Goal: Information Seeking & Learning: Find specific fact

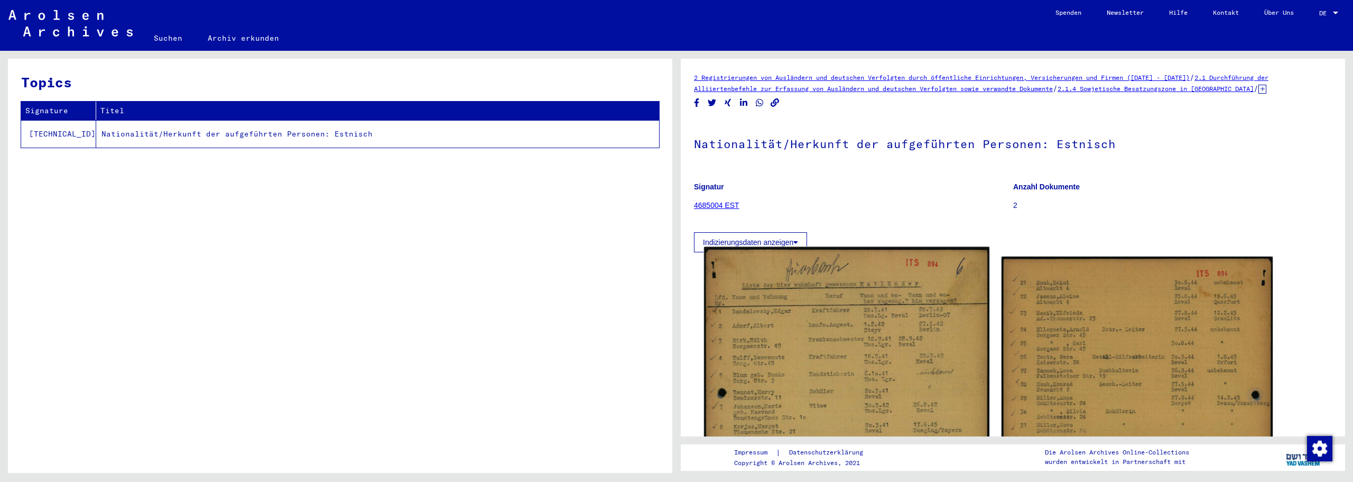
click at [821, 290] on img at bounding box center [846, 447] width 285 height 401
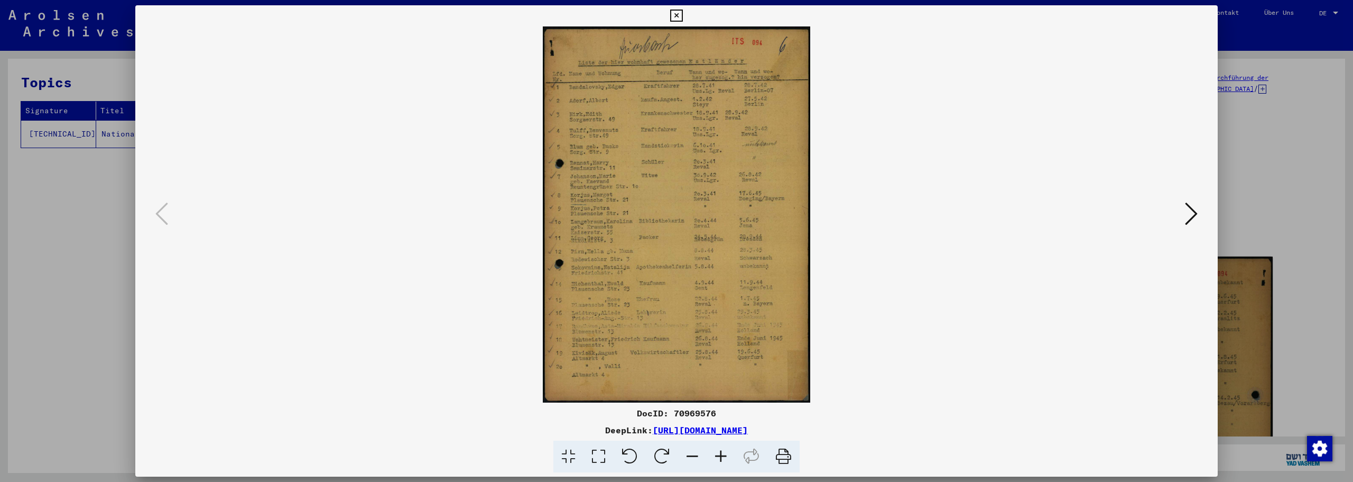
click at [723, 463] on icon at bounding box center [721, 456] width 29 height 32
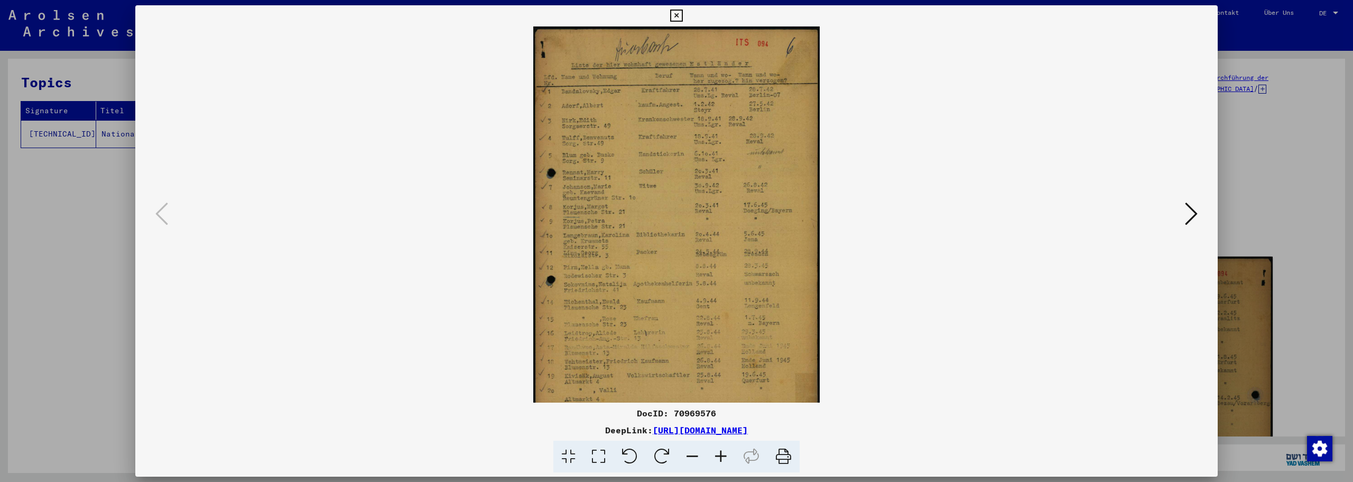
click at [723, 463] on icon at bounding box center [721, 456] width 29 height 32
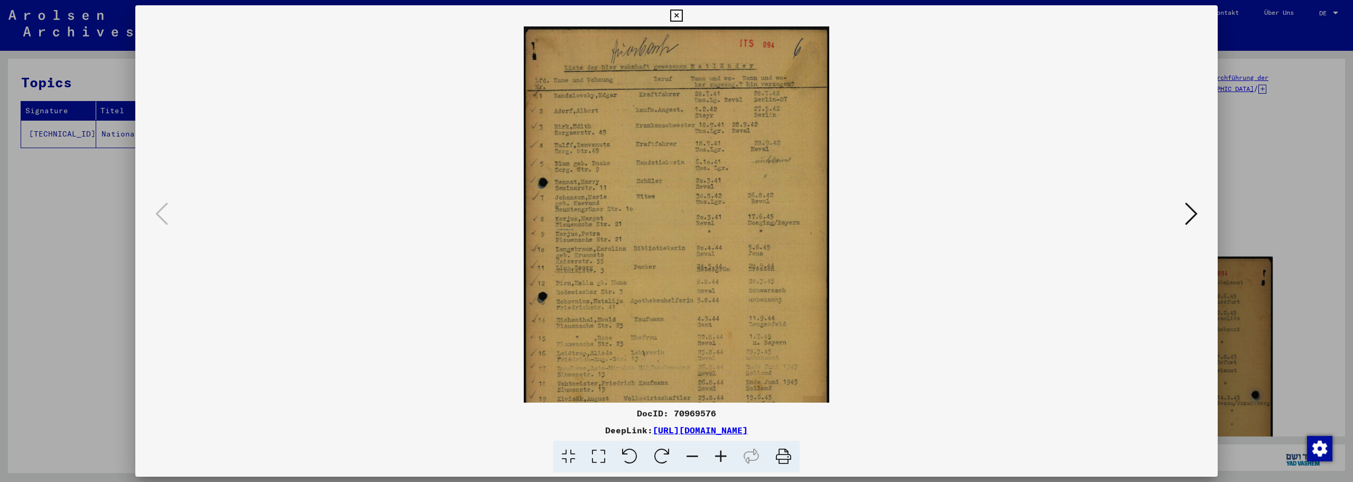
click at [723, 463] on icon at bounding box center [721, 456] width 29 height 32
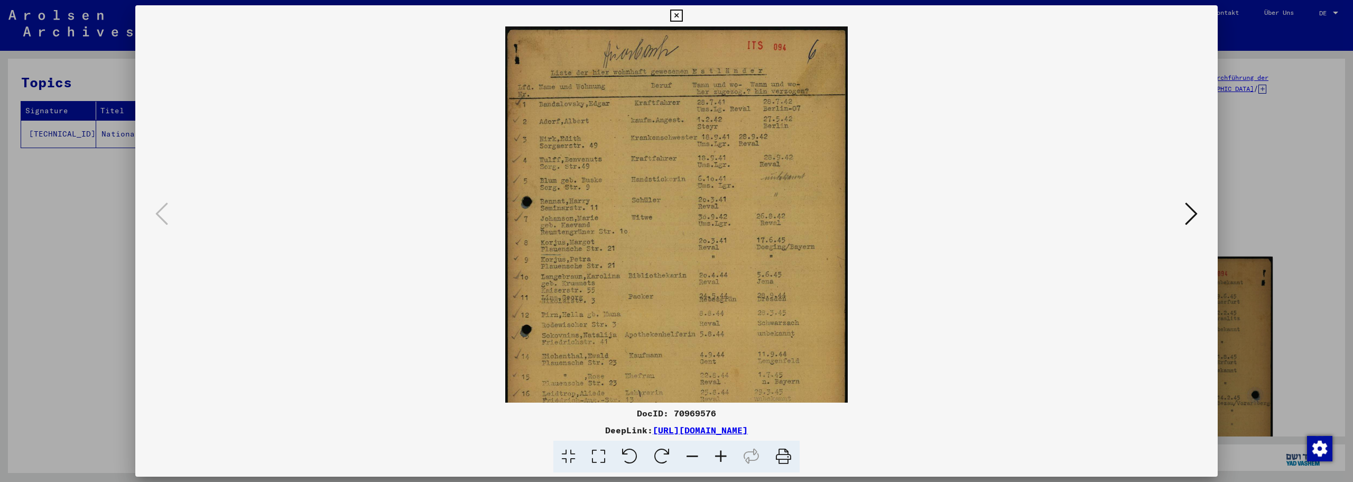
click at [723, 463] on icon at bounding box center [721, 456] width 29 height 32
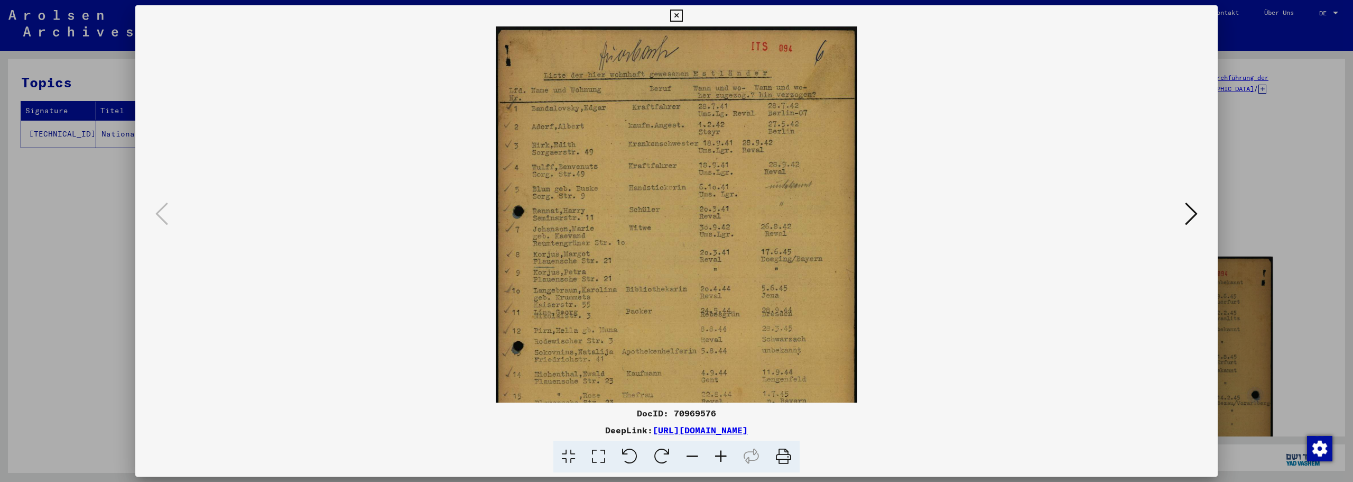
click at [723, 463] on icon at bounding box center [721, 456] width 29 height 32
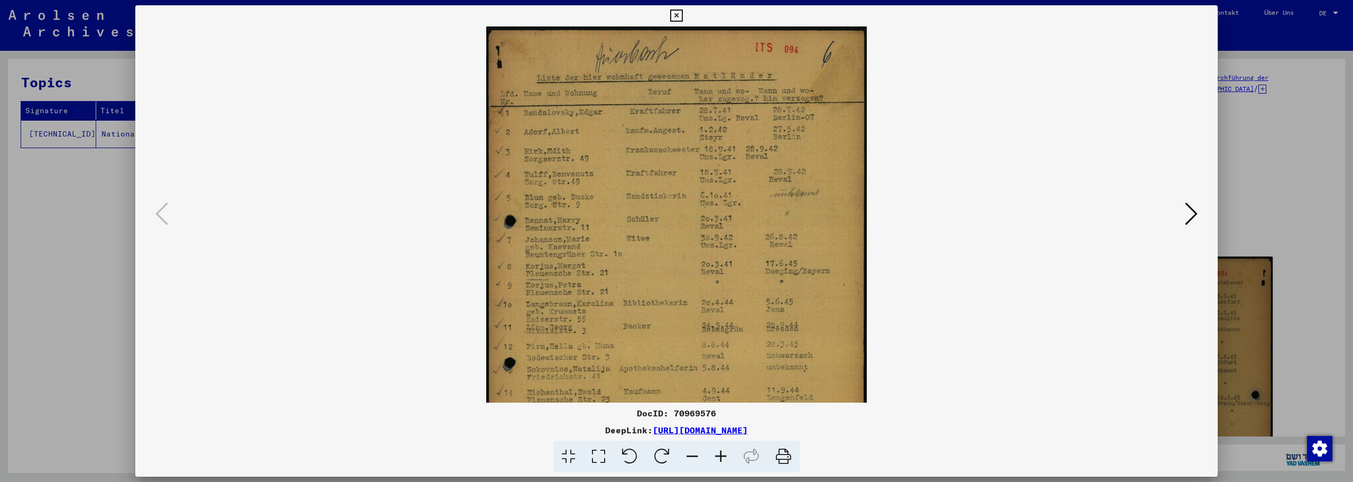
click at [723, 463] on icon at bounding box center [721, 456] width 29 height 32
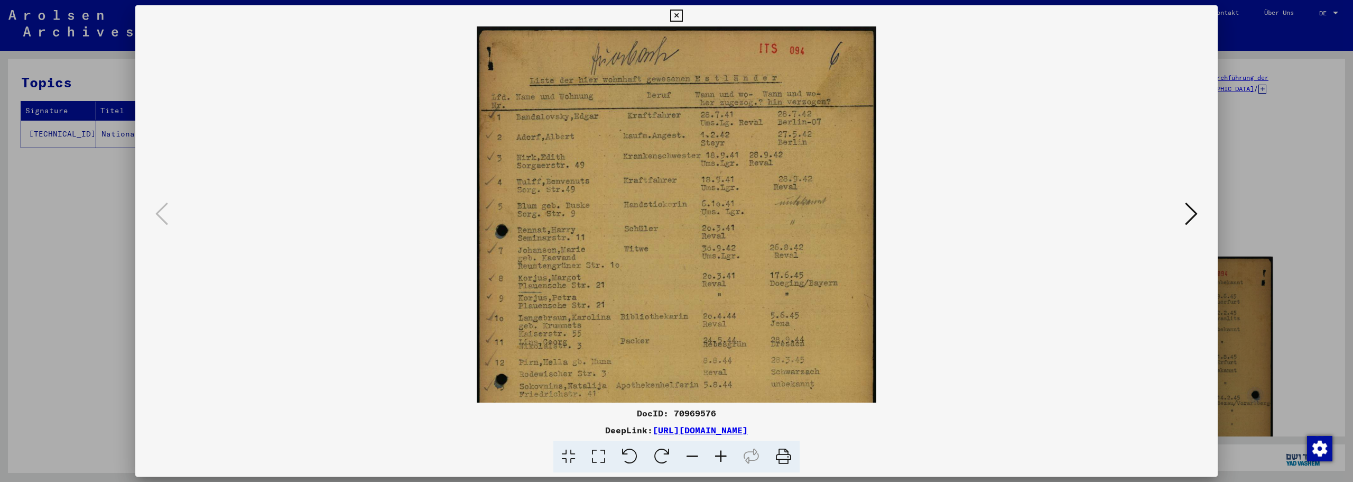
click at [723, 463] on icon at bounding box center [721, 456] width 29 height 32
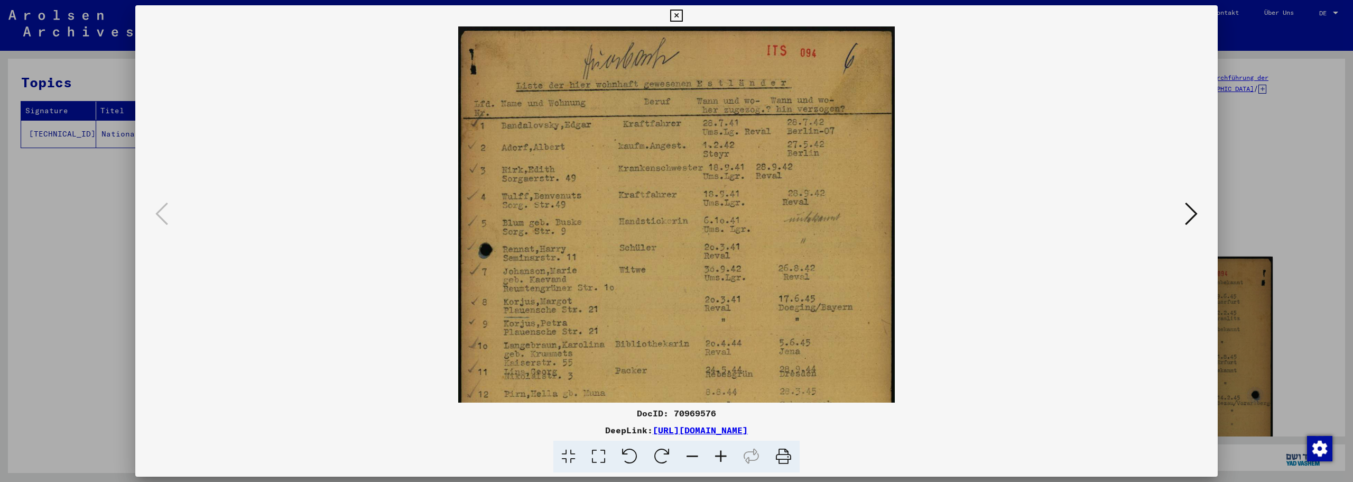
click at [723, 463] on icon at bounding box center [721, 456] width 29 height 32
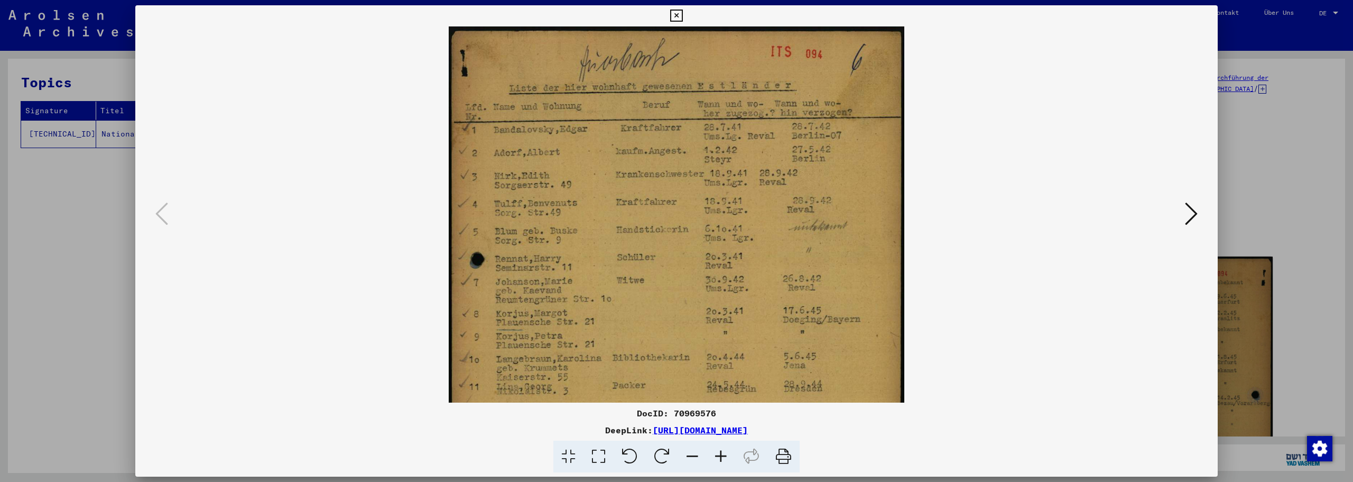
click at [723, 463] on icon at bounding box center [721, 456] width 29 height 32
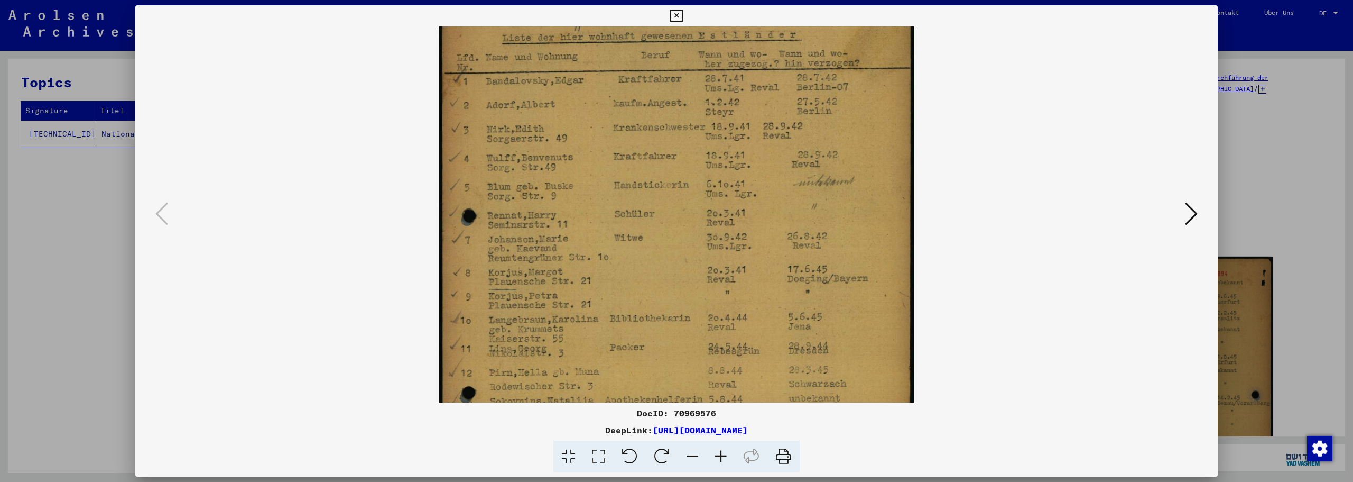
scroll to position [53, 0]
drag, startPoint x: 726, startPoint y: 349, endPoint x: 724, endPoint y: 295, distance: 53.4
click at [724, 295] on img at bounding box center [676, 306] width 474 height 667
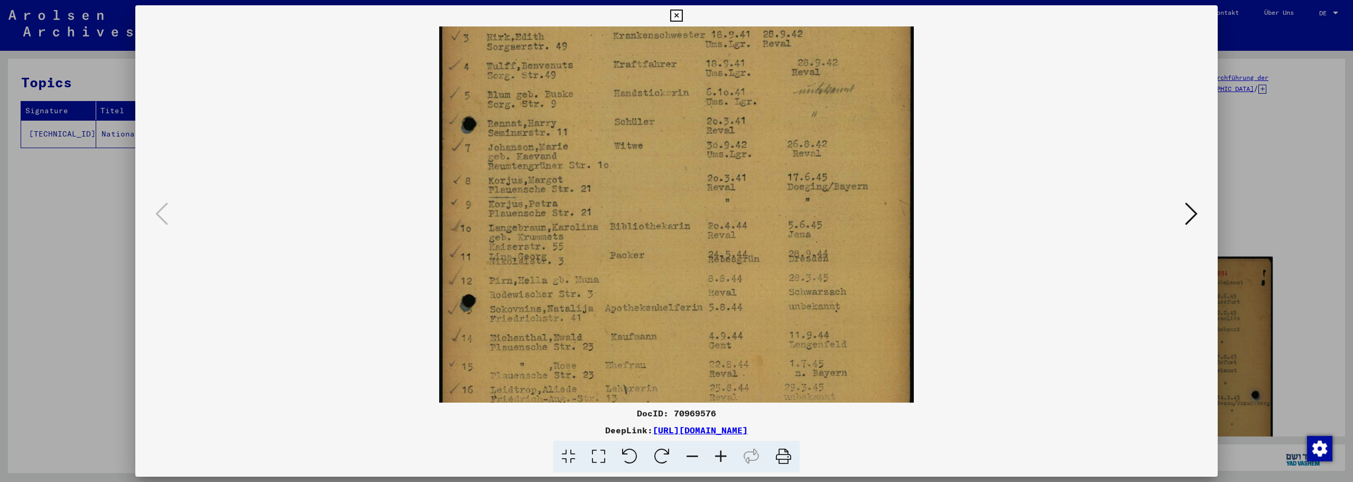
drag, startPoint x: 588, startPoint y: 275, endPoint x: 585, endPoint y: 180, distance: 94.7
click at [585, 180] on img at bounding box center [676, 215] width 474 height 667
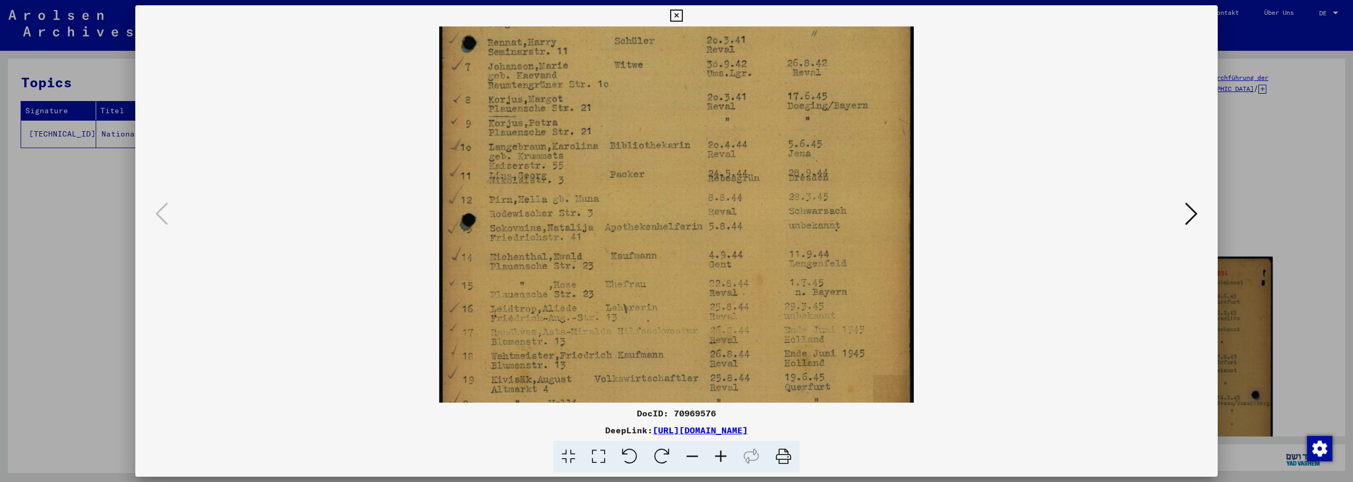
drag, startPoint x: 619, startPoint y: 347, endPoint x: 616, endPoint y: 272, distance: 75.7
click at [615, 270] on img at bounding box center [676, 134] width 474 height 667
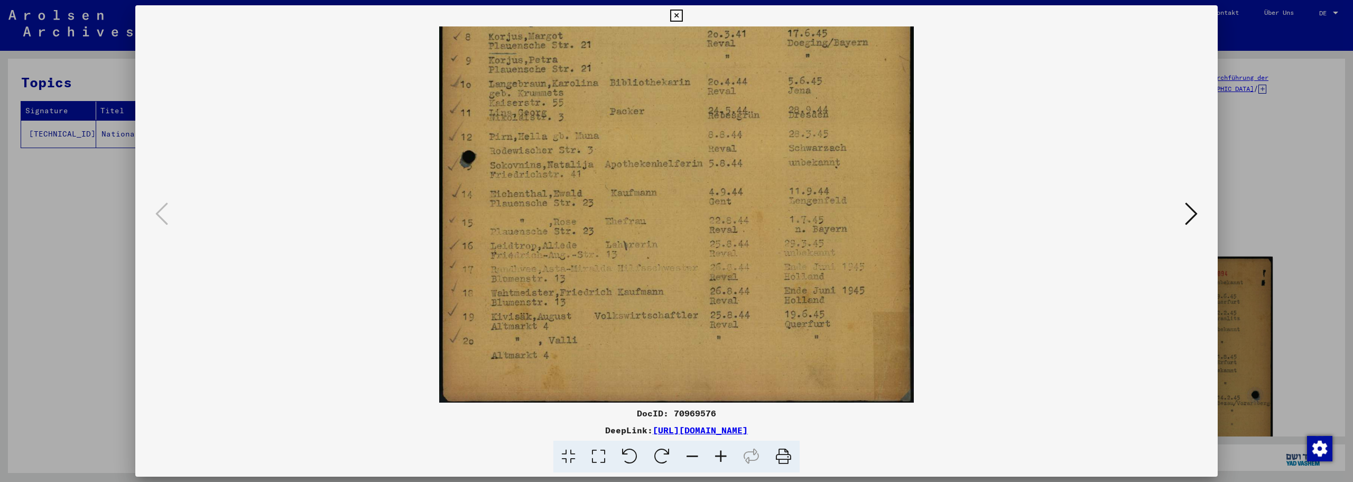
drag, startPoint x: 618, startPoint y: 334, endPoint x: 618, endPoint y: 291, distance: 42.3
click at [618, 291] on img at bounding box center [676, 71] width 474 height 667
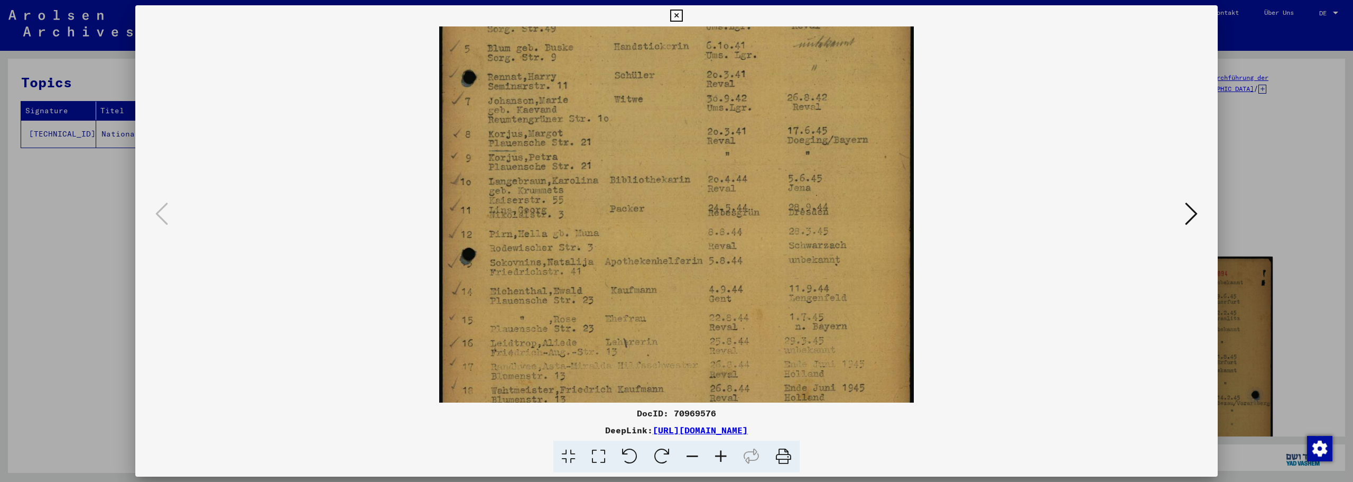
drag, startPoint x: 560, startPoint y: 303, endPoint x: 553, endPoint y: 401, distance: 98.1
click at [553, 401] on img at bounding box center [676, 168] width 474 height 667
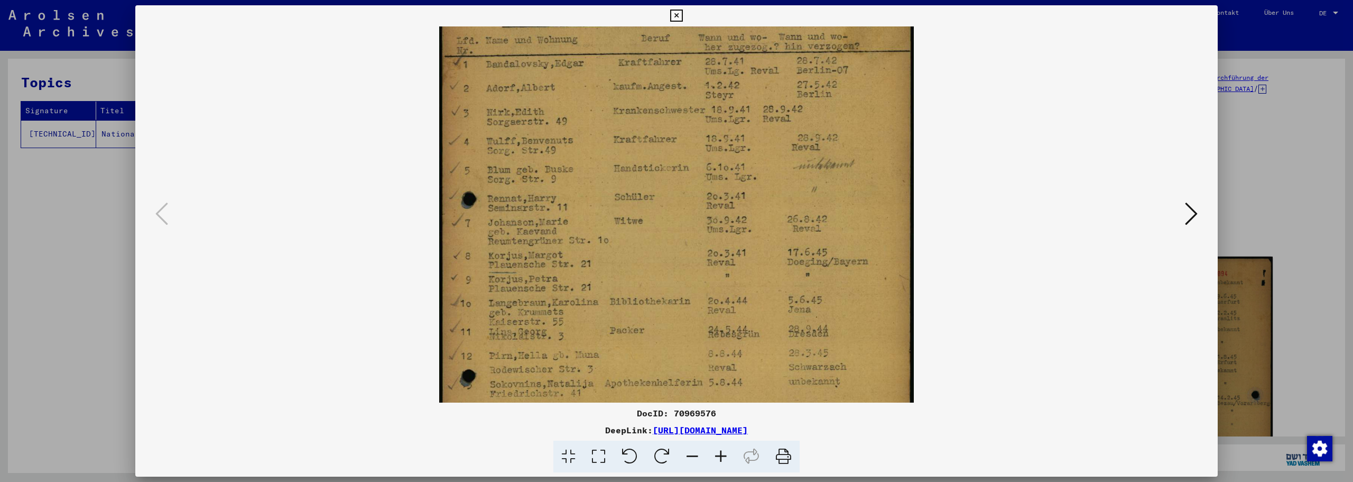
drag, startPoint x: 571, startPoint y: 310, endPoint x: 571, endPoint y: 397, distance: 87.7
click at [571, 397] on img at bounding box center [676, 290] width 474 height 667
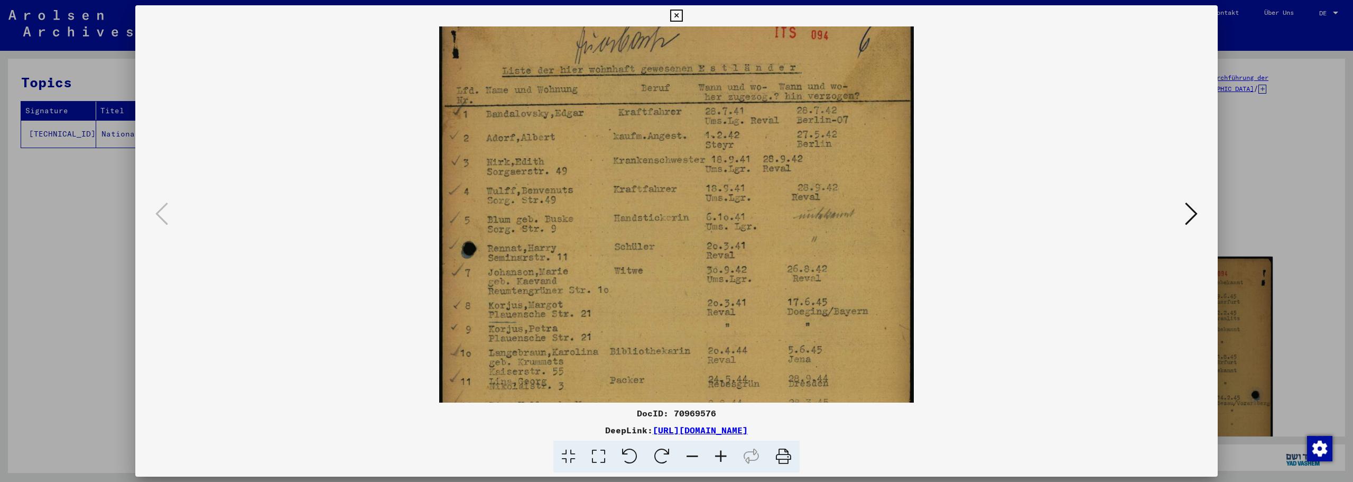
scroll to position [0, 0]
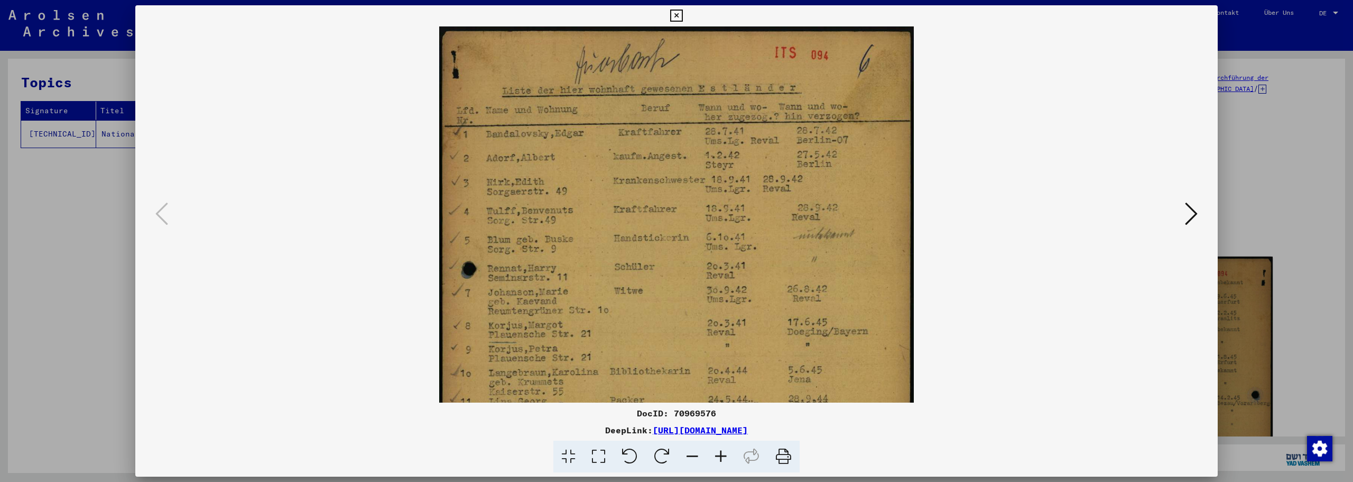
drag, startPoint x: 565, startPoint y: 278, endPoint x: 565, endPoint y: 374, distance: 96.2
click at [565, 374] on img at bounding box center [676, 359] width 474 height 667
click at [1191, 214] on icon at bounding box center [1191, 213] width 13 height 25
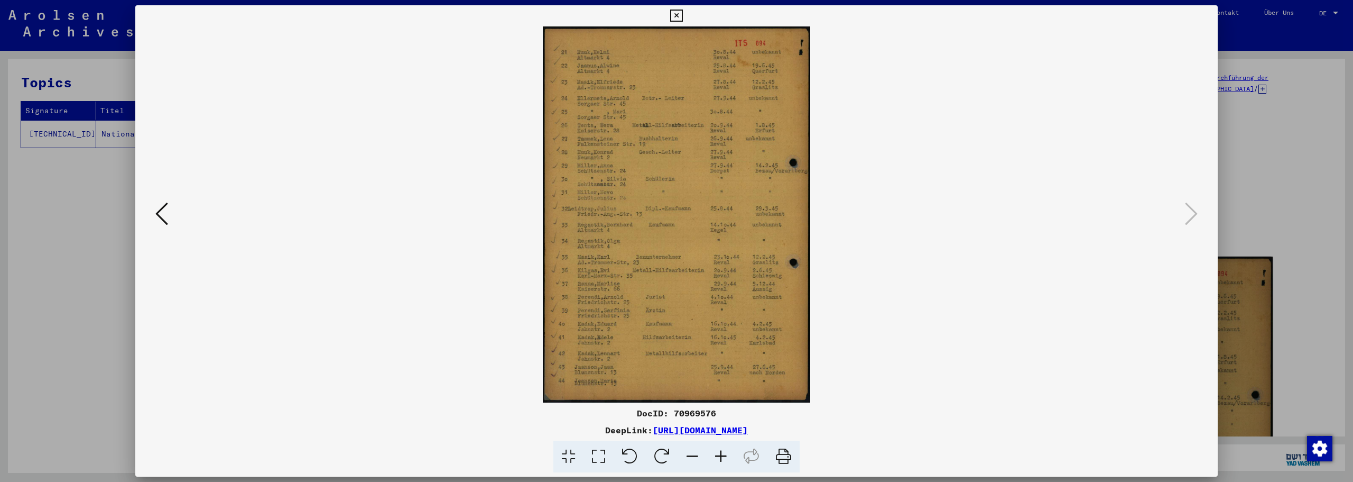
click at [725, 456] on icon at bounding box center [721, 456] width 29 height 32
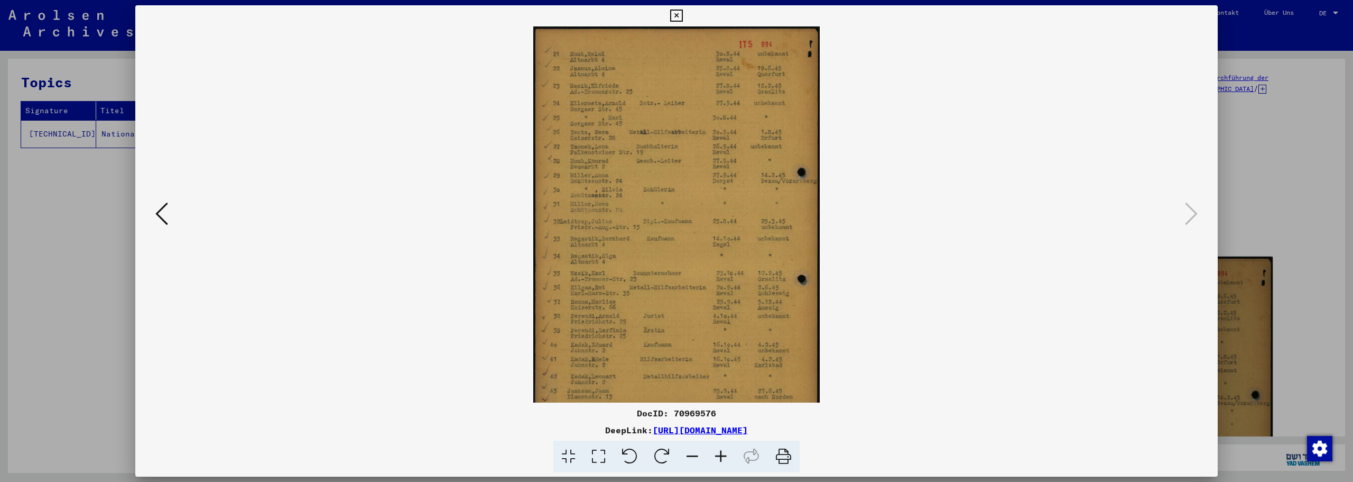
click at [725, 456] on icon at bounding box center [721, 456] width 29 height 32
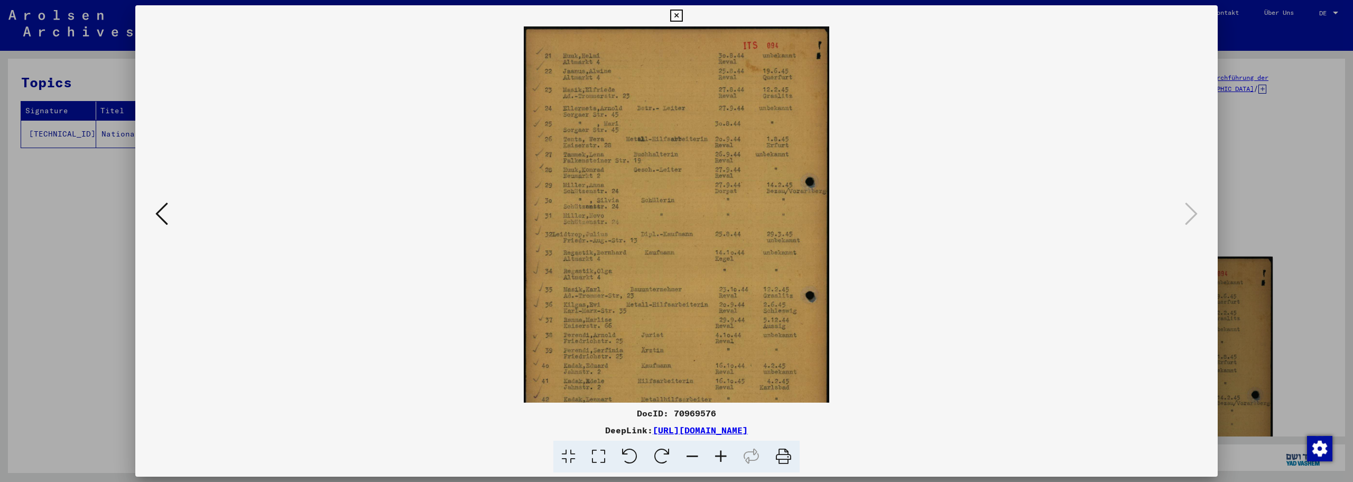
click at [725, 456] on icon at bounding box center [721, 456] width 29 height 32
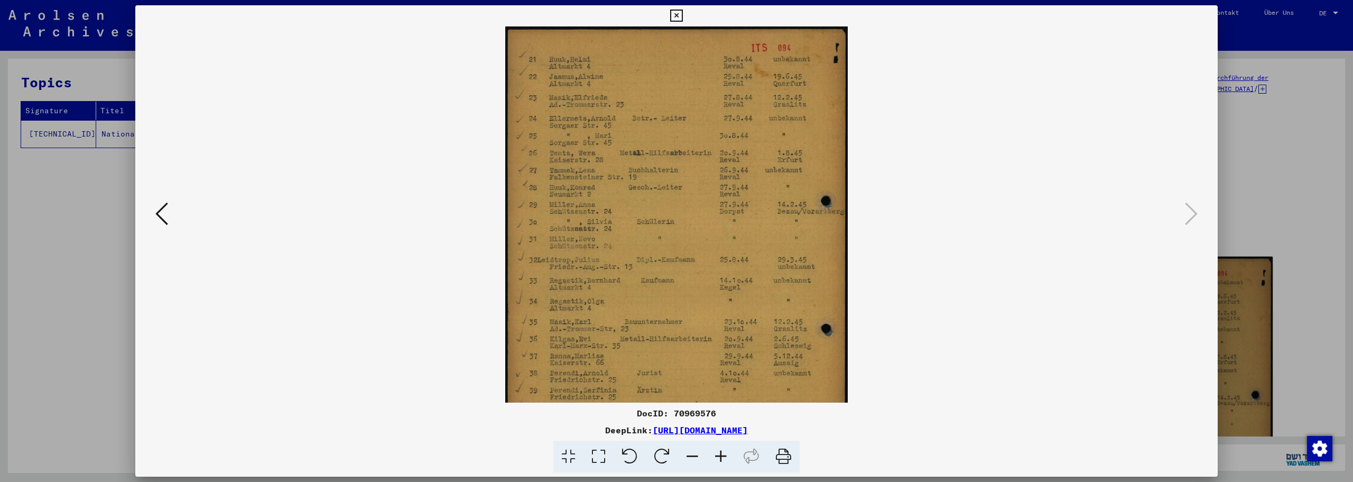
click at [725, 456] on icon at bounding box center [721, 456] width 29 height 32
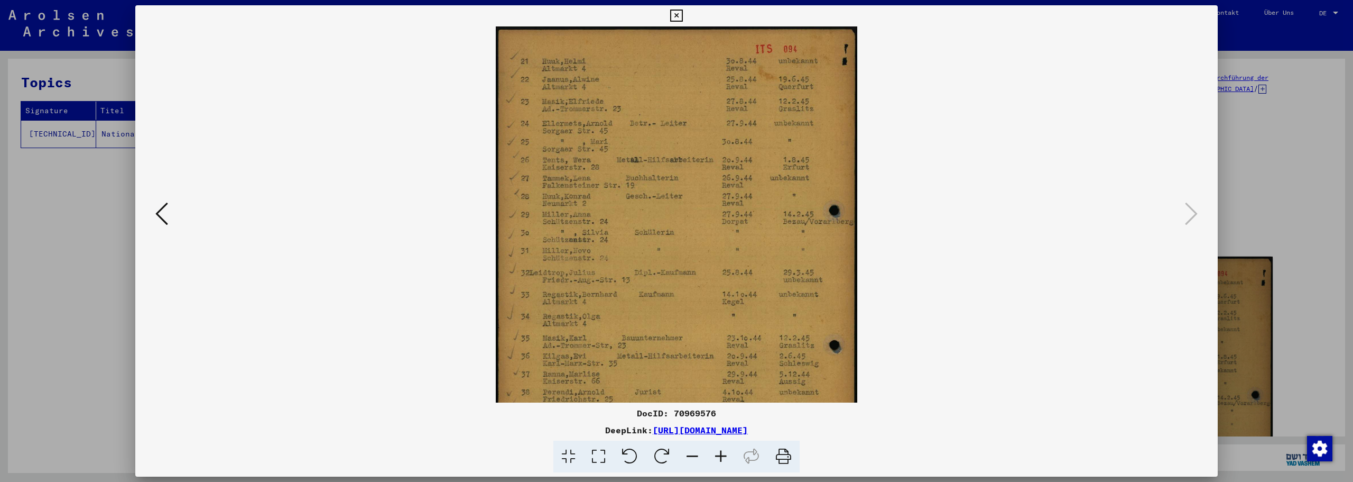
click at [725, 456] on icon at bounding box center [721, 456] width 29 height 32
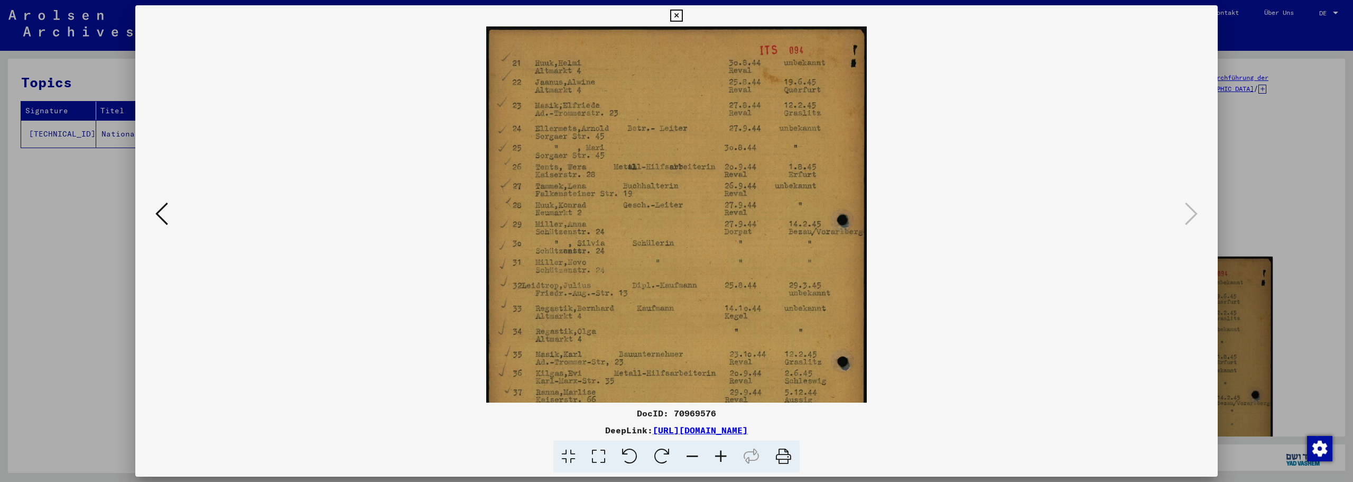
click at [725, 456] on icon at bounding box center [721, 456] width 29 height 32
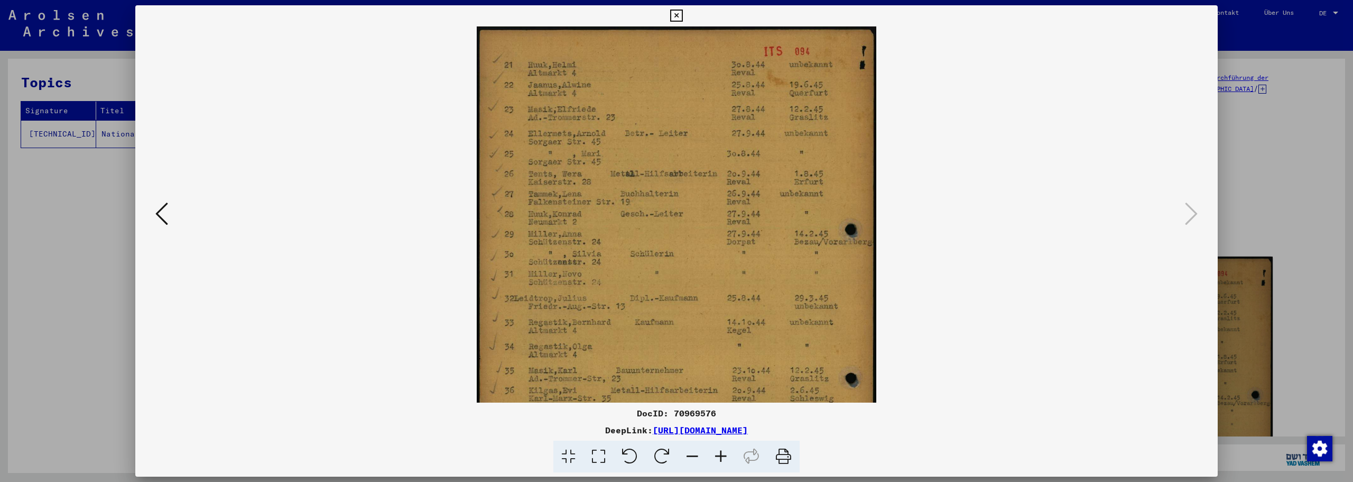
click at [725, 456] on icon at bounding box center [721, 456] width 29 height 32
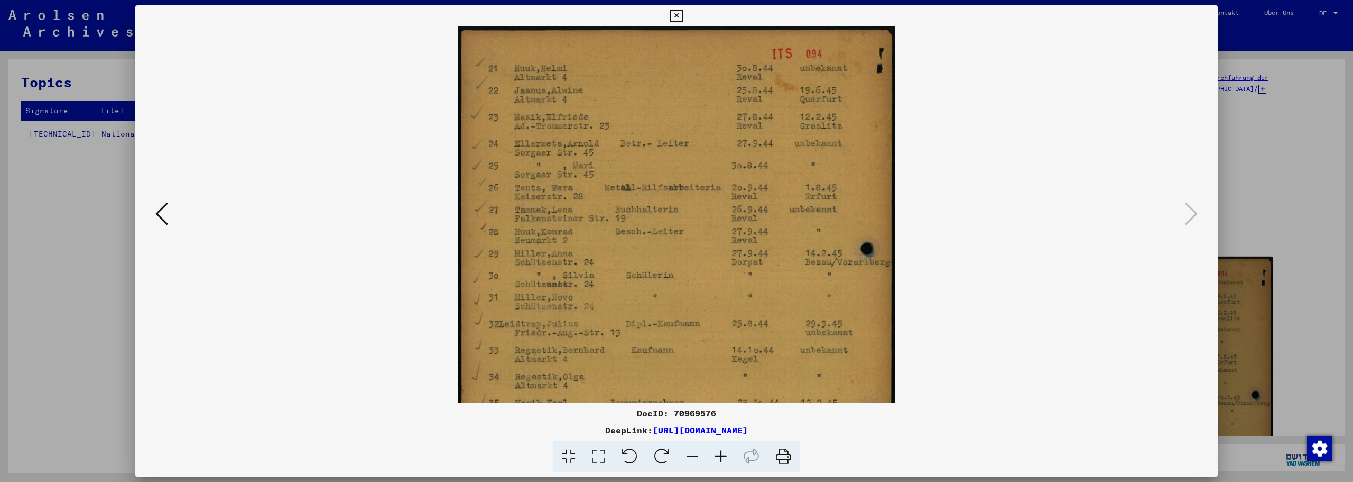
click at [725, 456] on icon at bounding box center [721, 456] width 29 height 32
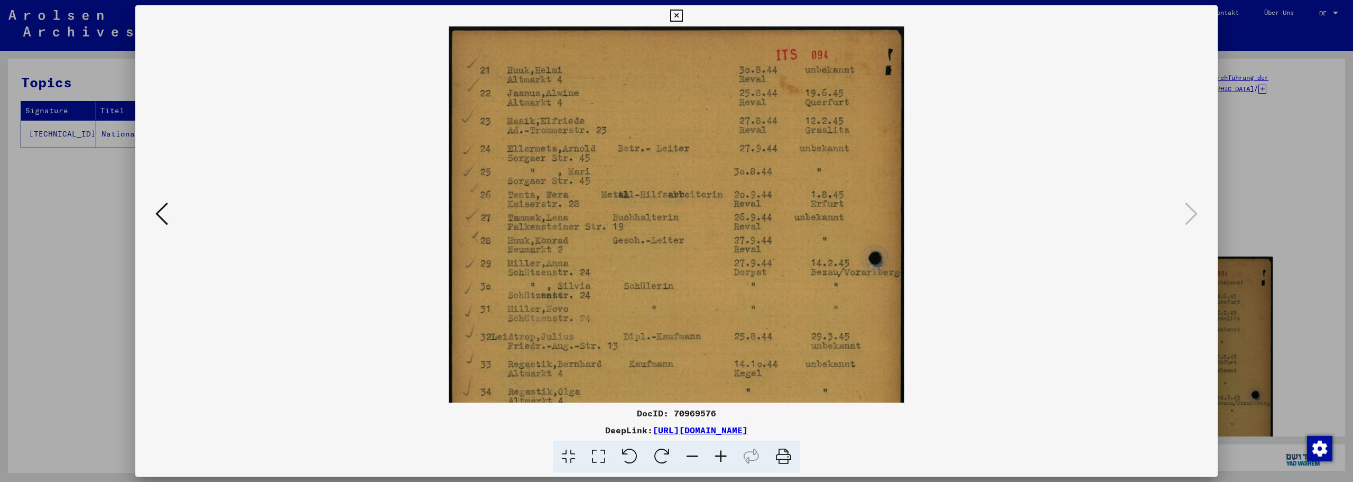
click at [725, 456] on icon at bounding box center [721, 456] width 29 height 32
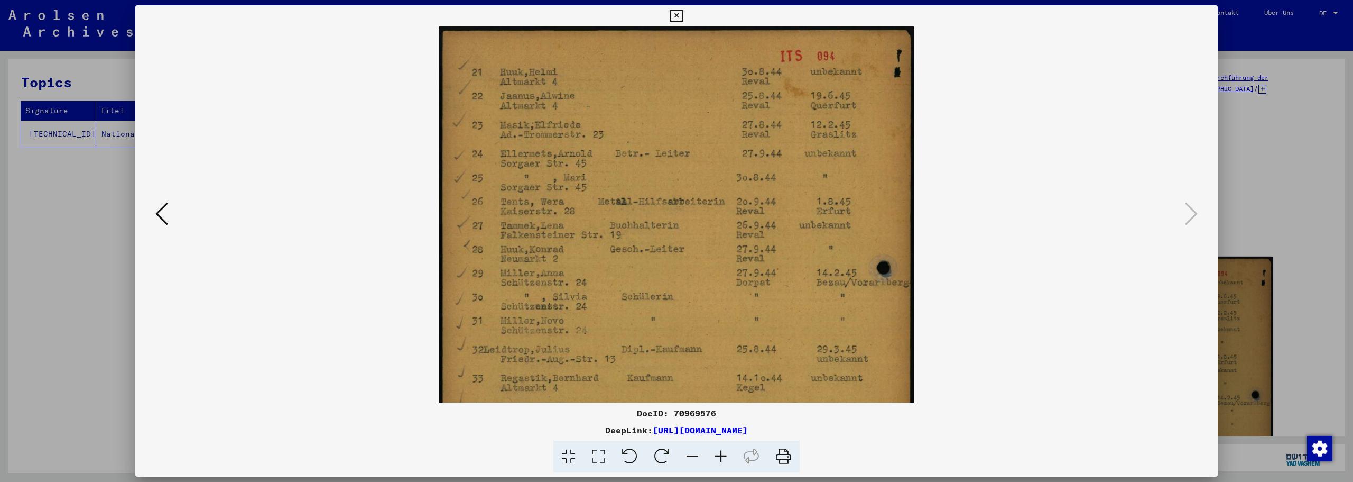
click at [725, 456] on icon at bounding box center [721, 456] width 29 height 32
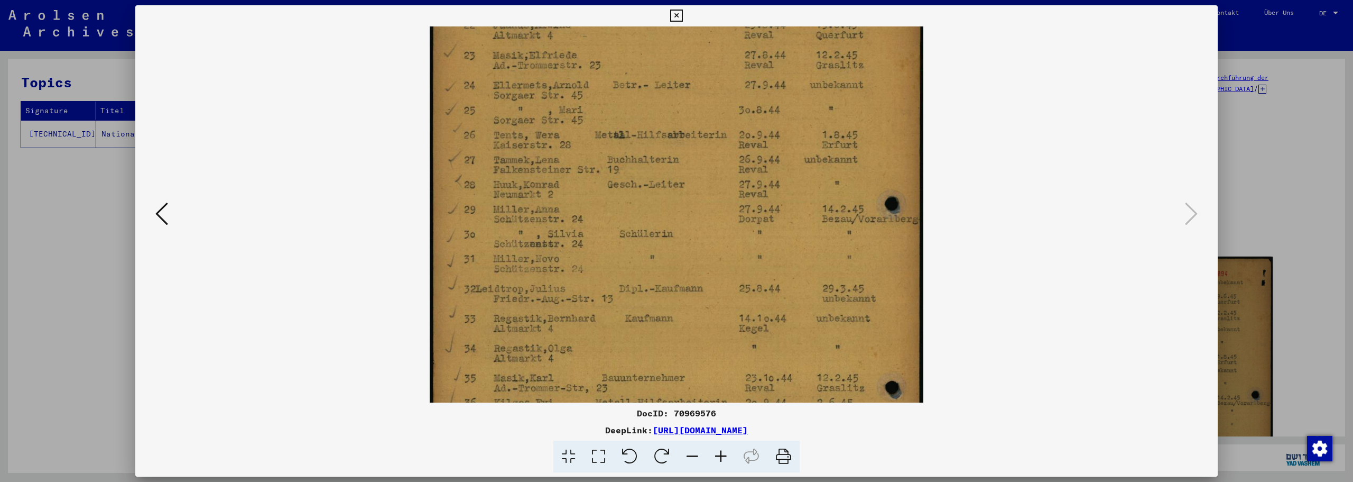
drag, startPoint x: 552, startPoint y: 229, endPoint x: 553, endPoint y: 155, distance: 74.0
click at [553, 155] on img at bounding box center [676, 299] width 493 height 693
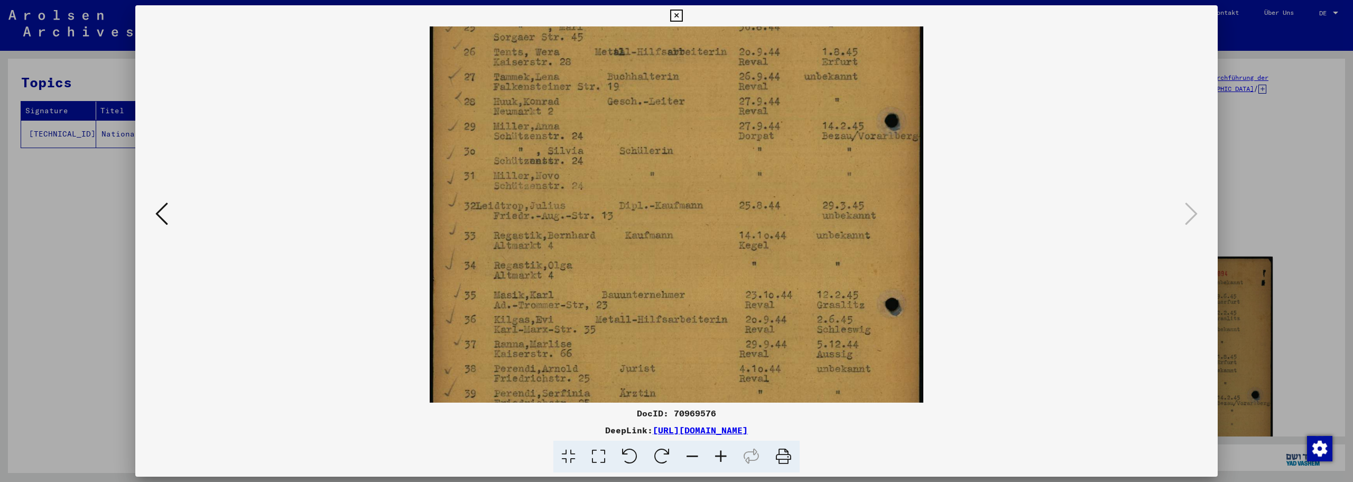
drag, startPoint x: 605, startPoint y: 275, endPoint x: 606, endPoint y: 192, distance: 83.0
click at [606, 192] on img at bounding box center [676, 216] width 493 height 693
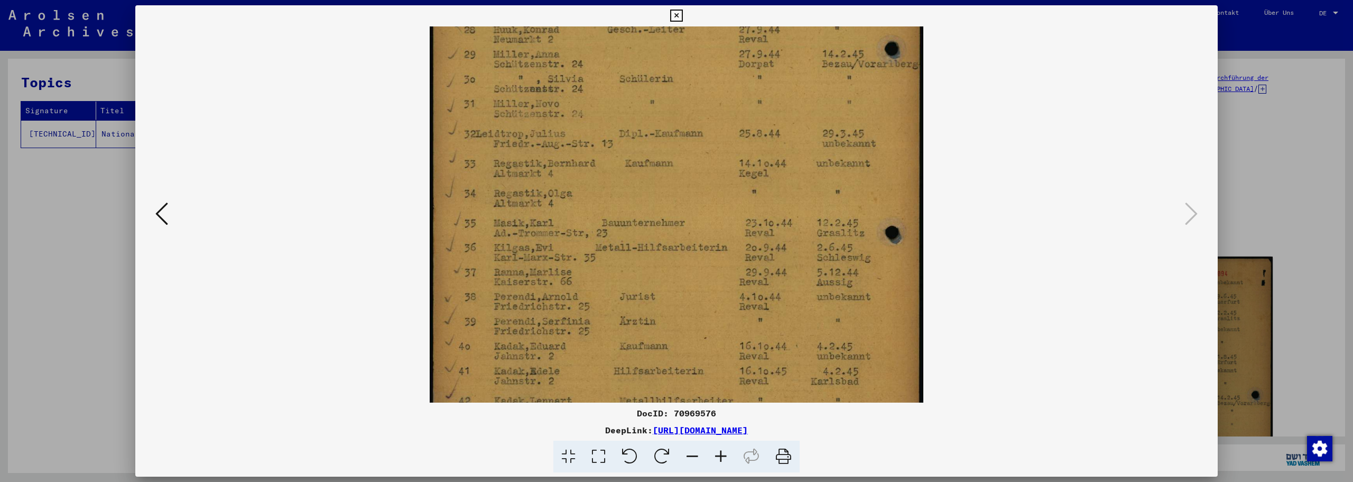
drag, startPoint x: 634, startPoint y: 306, endPoint x: 636, endPoint y: 236, distance: 69.8
click at [636, 236] on img at bounding box center [676, 144] width 493 height 693
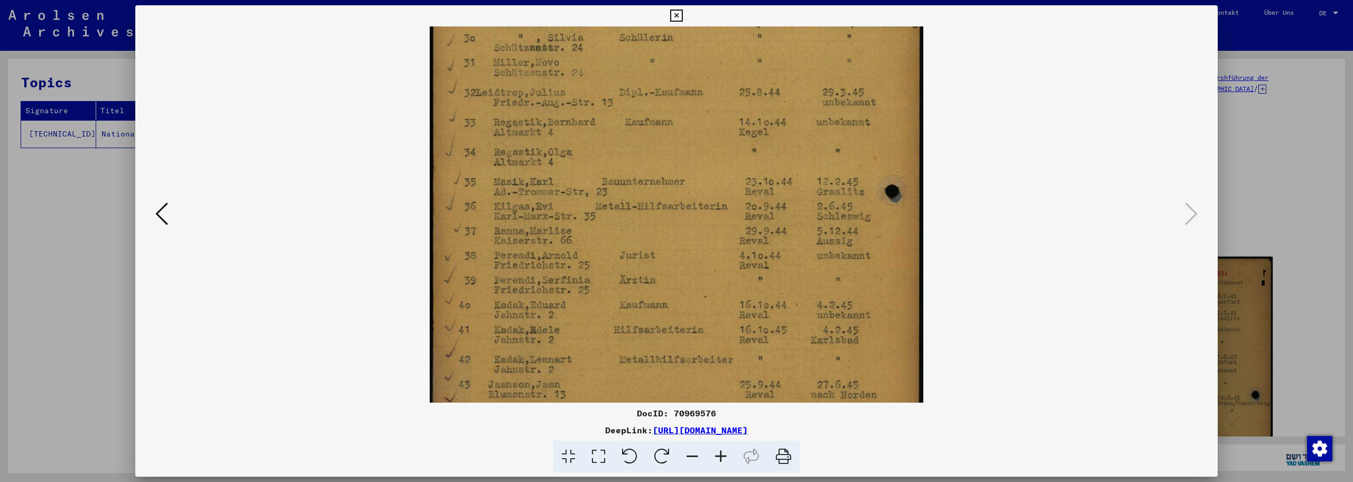
drag, startPoint x: 635, startPoint y: 311, endPoint x: 635, endPoint y: 269, distance: 41.8
click at [635, 269] on img at bounding box center [676, 103] width 493 height 693
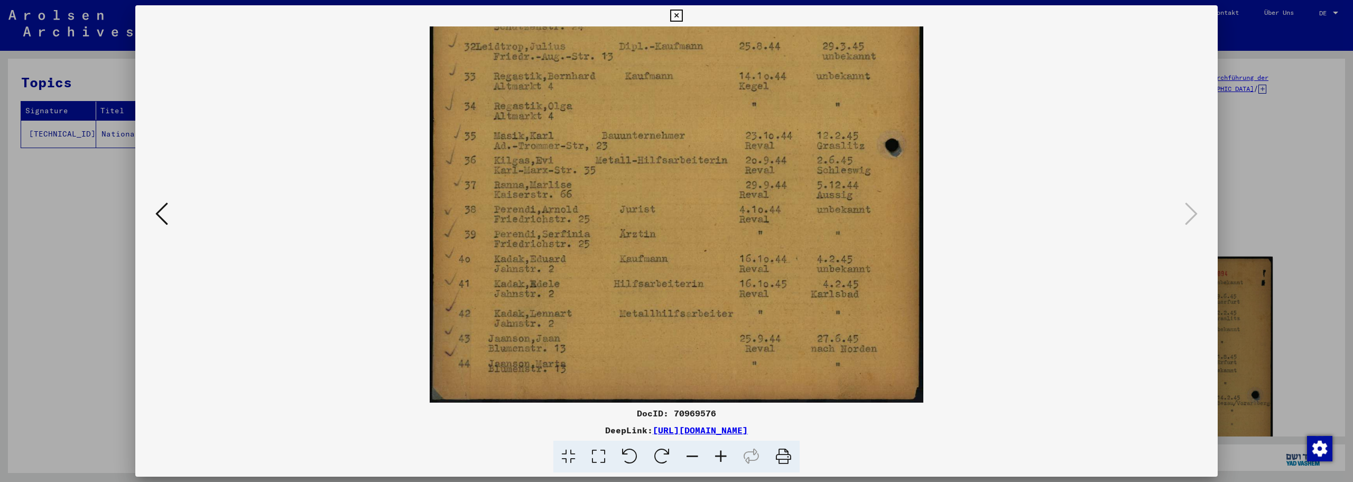
drag, startPoint x: 622, startPoint y: 220, endPoint x: 621, endPoint y: 174, distance: 46.0
click at [621, 174] on img at bounding box center [676, 57] width 493 height 693
click at [679, 15] on icon at bounding box center [676, 16] width 12 height 13
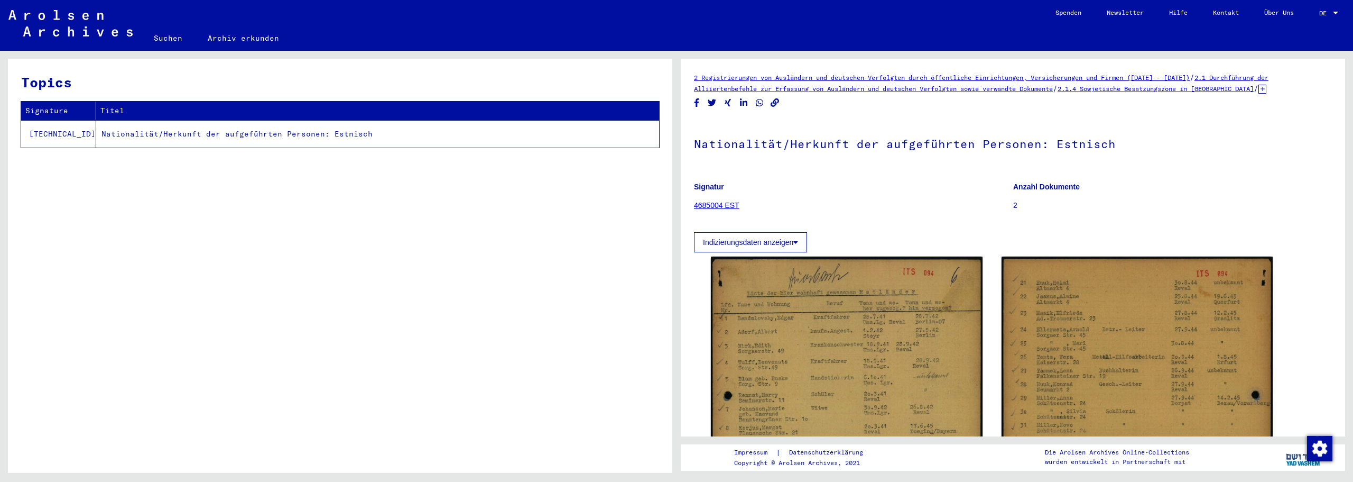
click at [158, 42] on link "Suchen" at bounding box center [168, 37] width 54 height 25
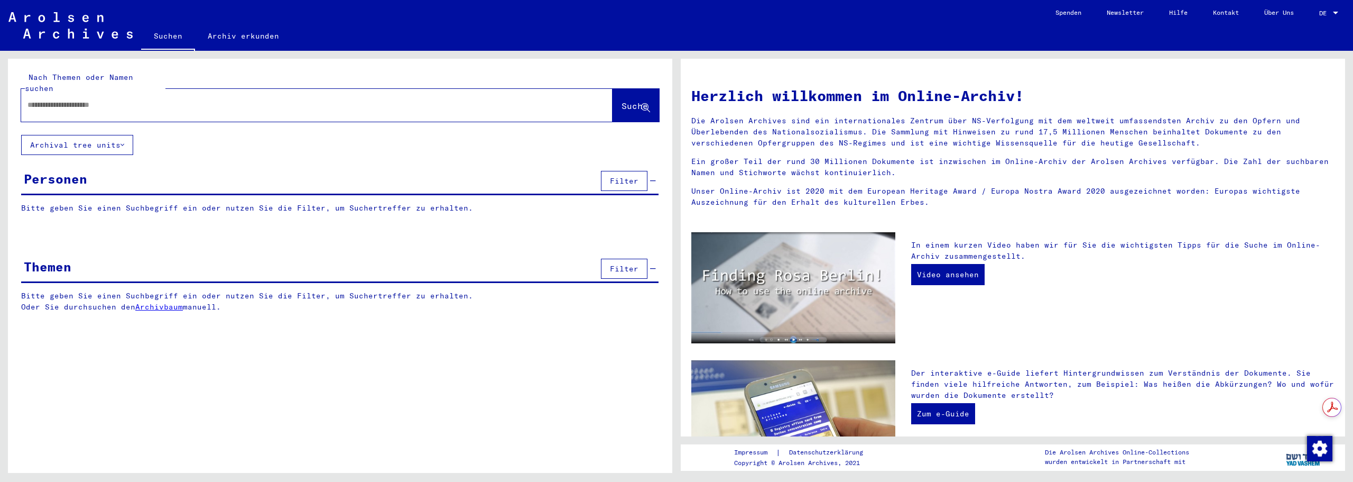
click at [149, 99] on input "text" at bounding box center [303, 104] width 553 height 11
type input "**********"
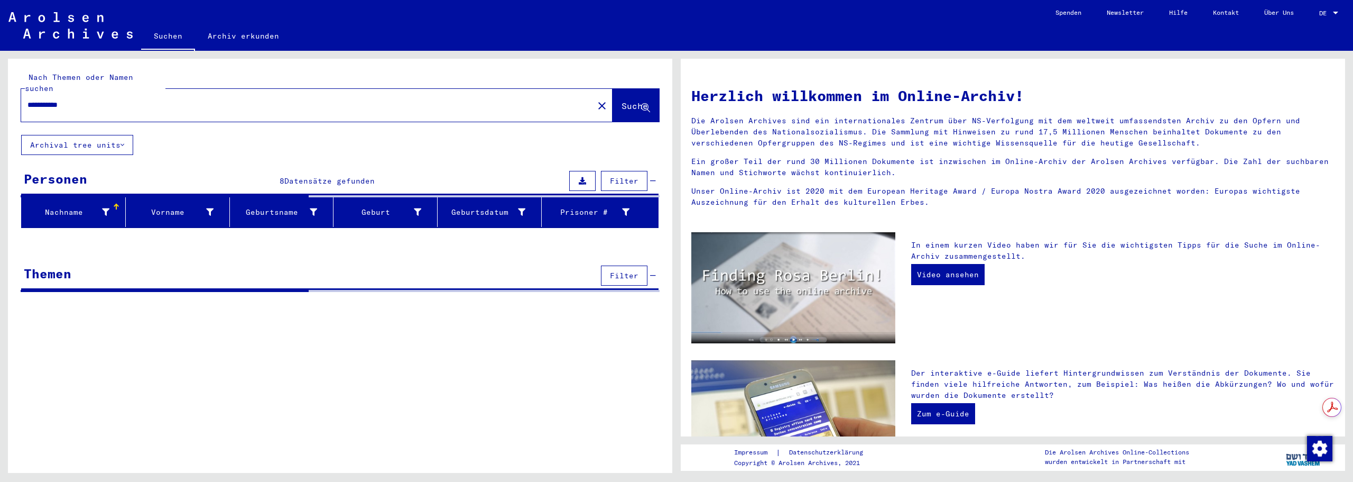
click at [183, 106] on div "**********" at bounding box center [316, 105] width 591 height 33
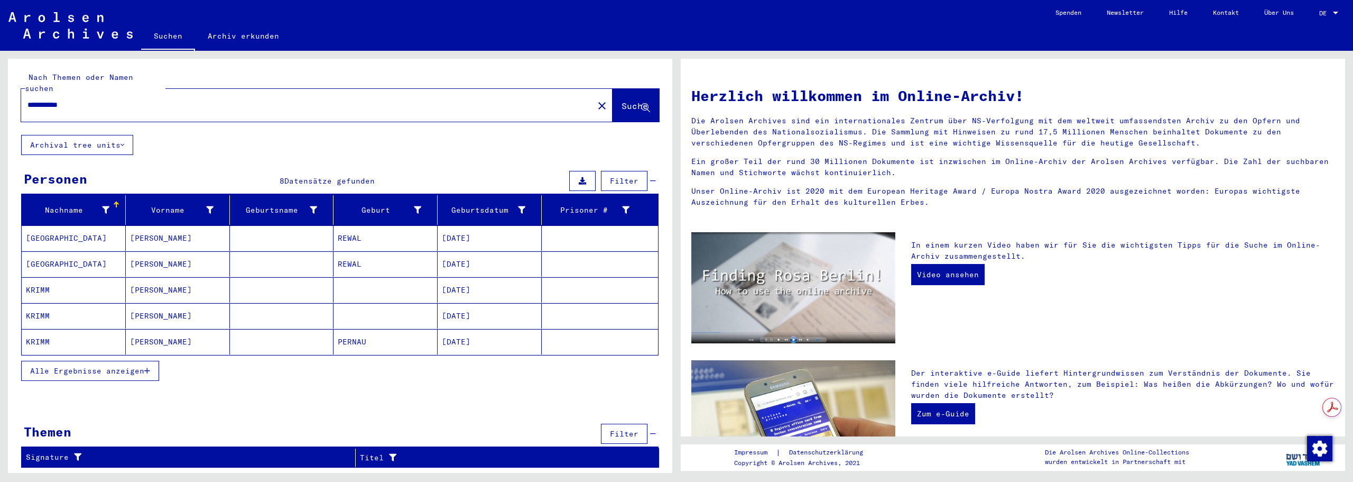
click at [182, 99] on input "**********" at bounding box center [303, 104] width 553 height 11
click at [159, 230] on mat-cell "[PERSON_NAME]" at bounding box center [178, 237] width 104 height 25
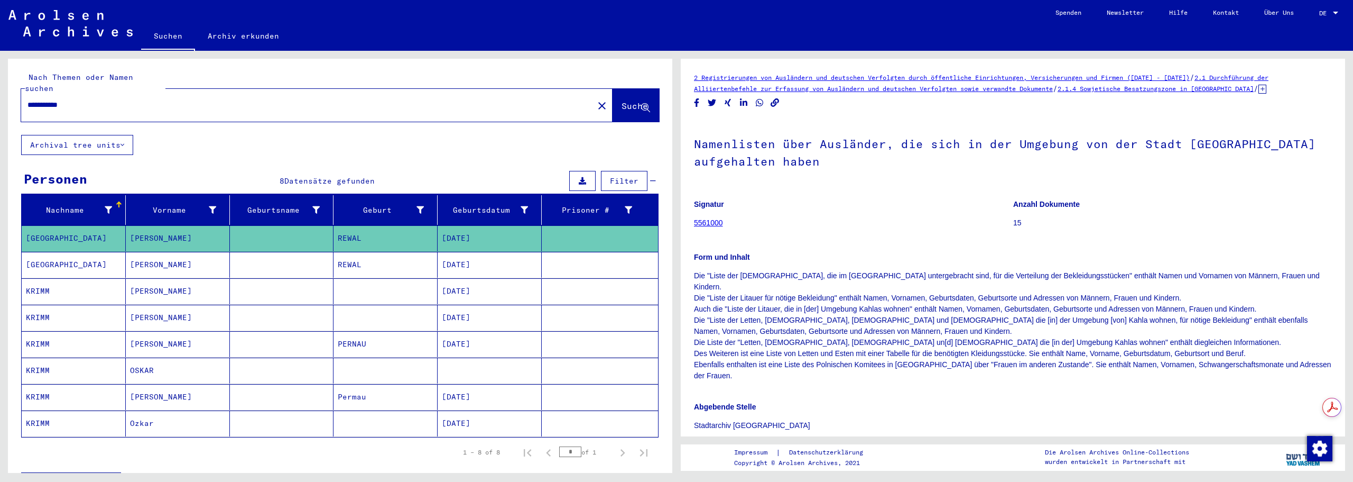
click at [153, 304] on mat-cell "[PERSON_NAME]" at bounding box center [178, 317] width 104 height 26
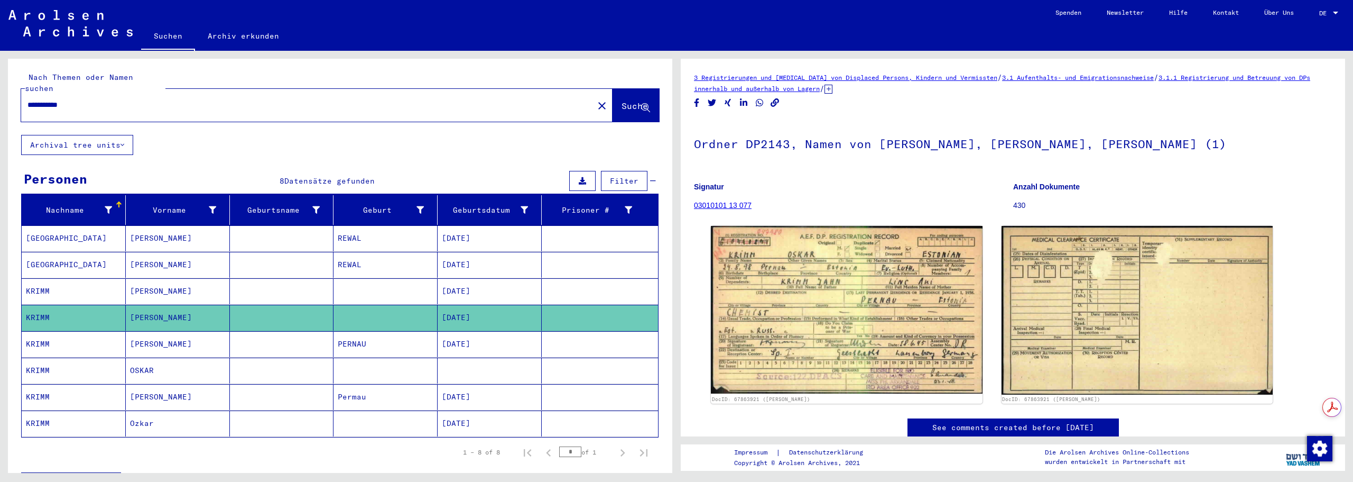
click at [457, 225] on mat-cell "[DATE]" at bounding box center [490, 238] width 104 height 26
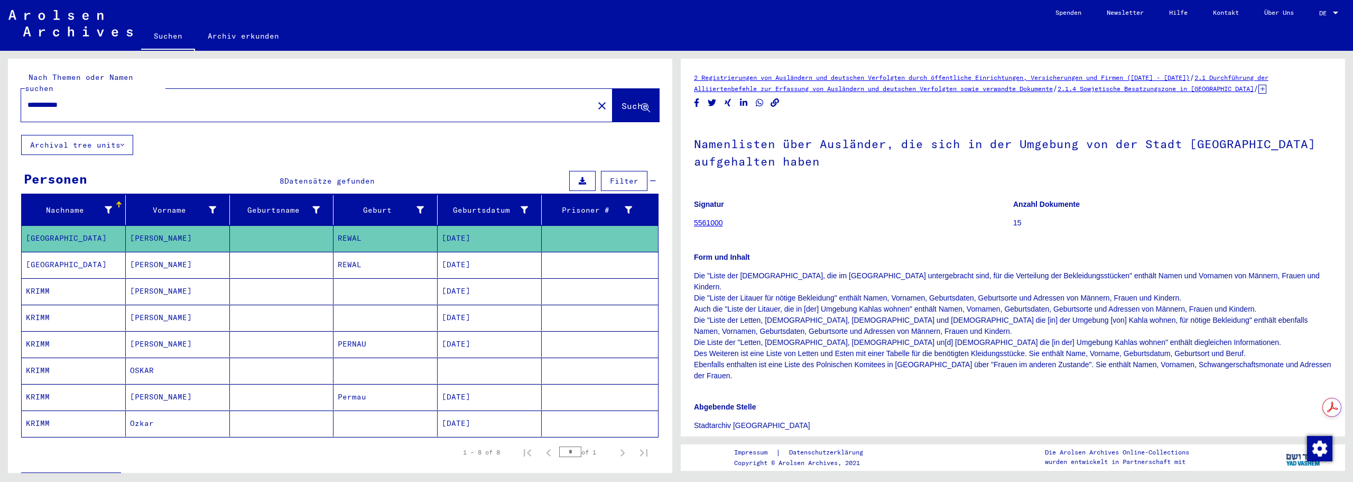
scroll to position [176, 0]
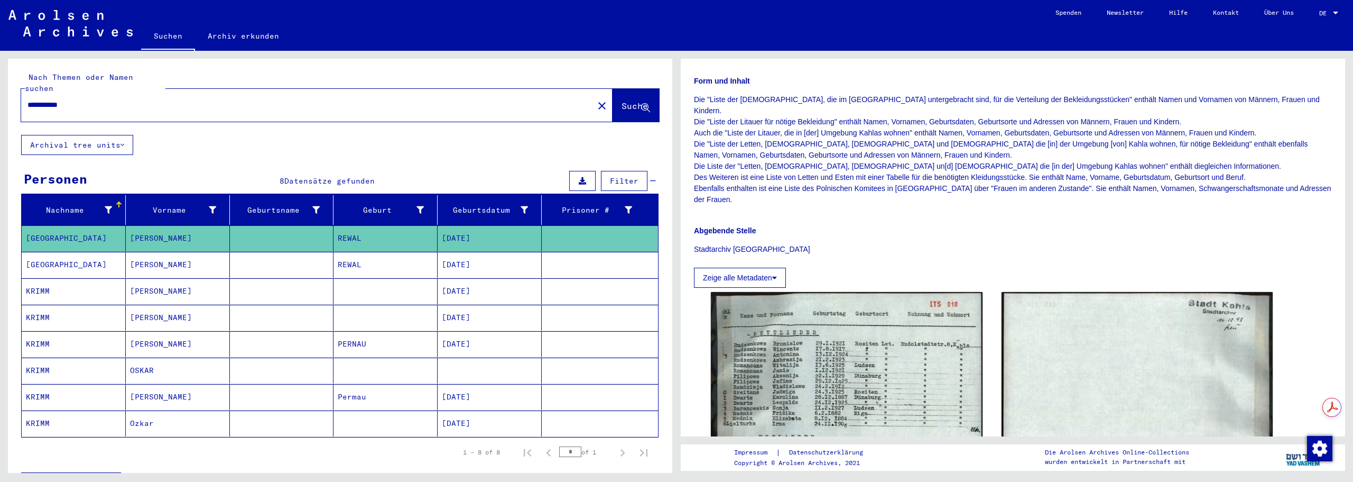
click at [483, 254] on mat-cell "[DATE]" at bounding box center [490, 265] width 104 height 26
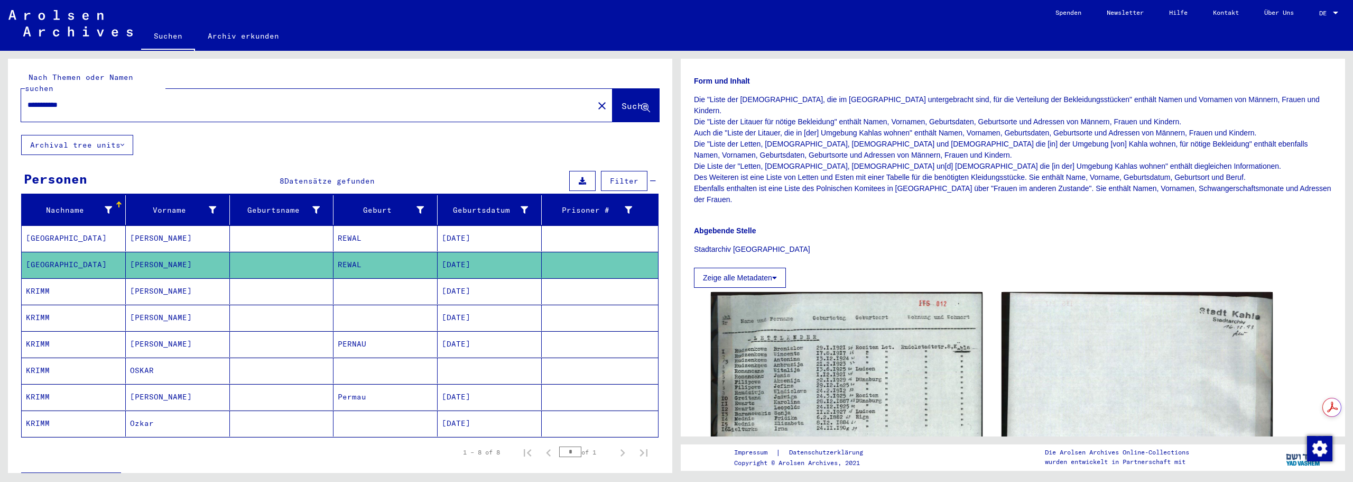
scroll to position [264, 0]
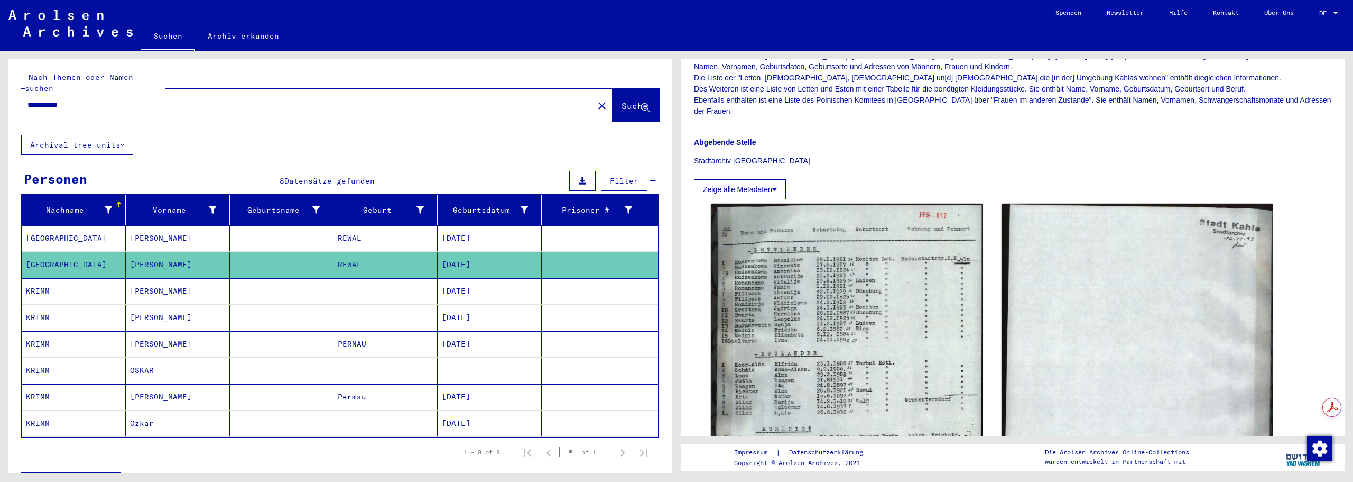
click at [469, 280] on mat-cell "[DATE]" at bounding box center [490, 291] width 104 height 26
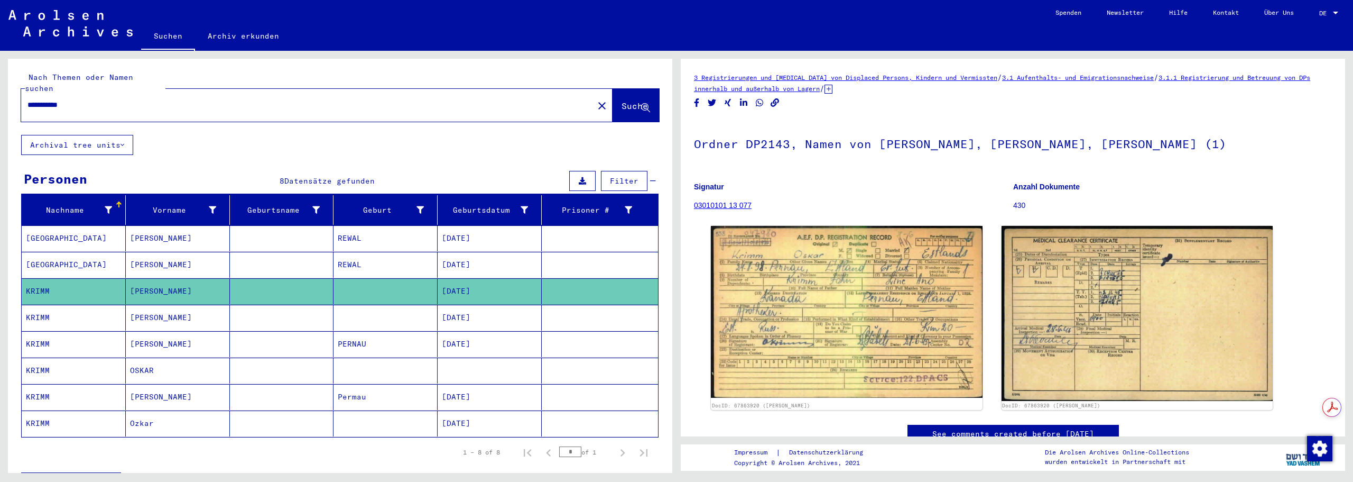
click at [479, 284] on mat-cell "[DATE]" at bounding box center [490, 291] width 104 height 26
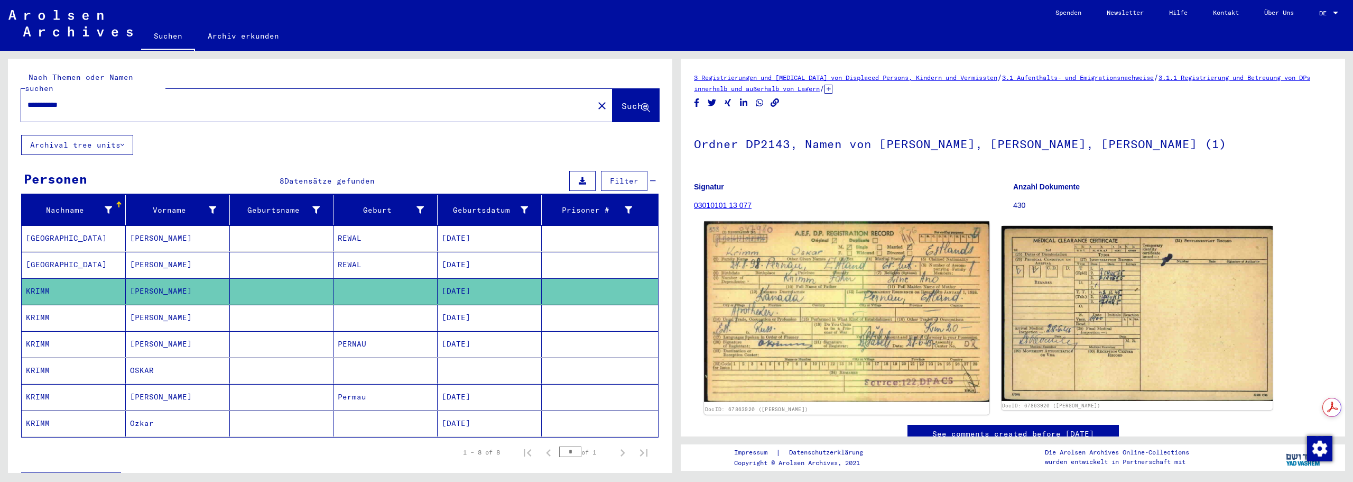
click at [835, 280] on img at bounding box center [846, 311] width 285 height 180
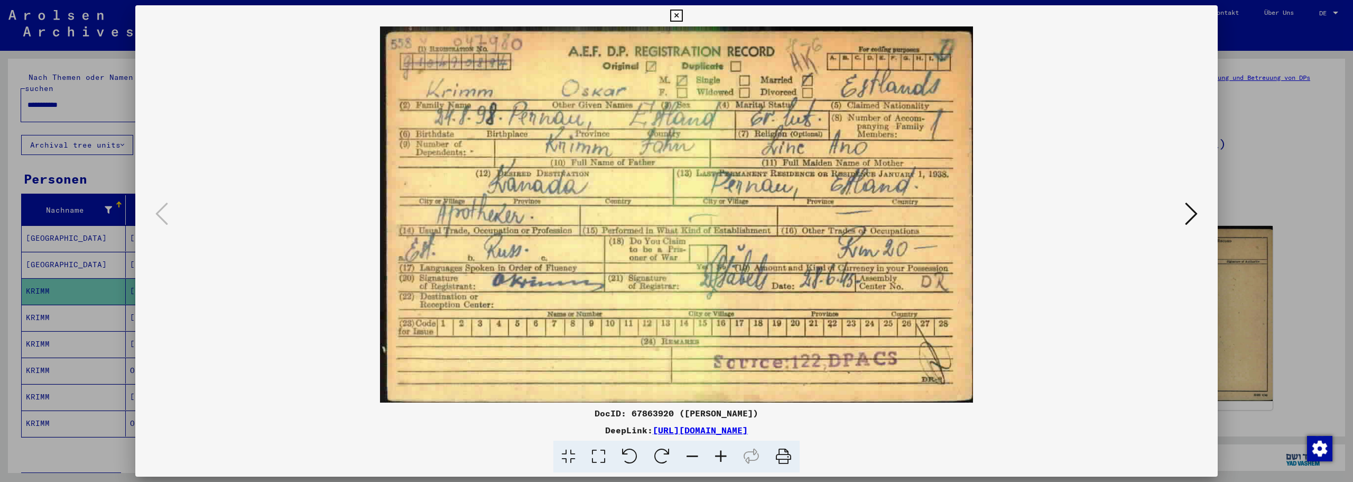
click at [673, 12] on icon at bounding box center [676, 16] width 12 height 13
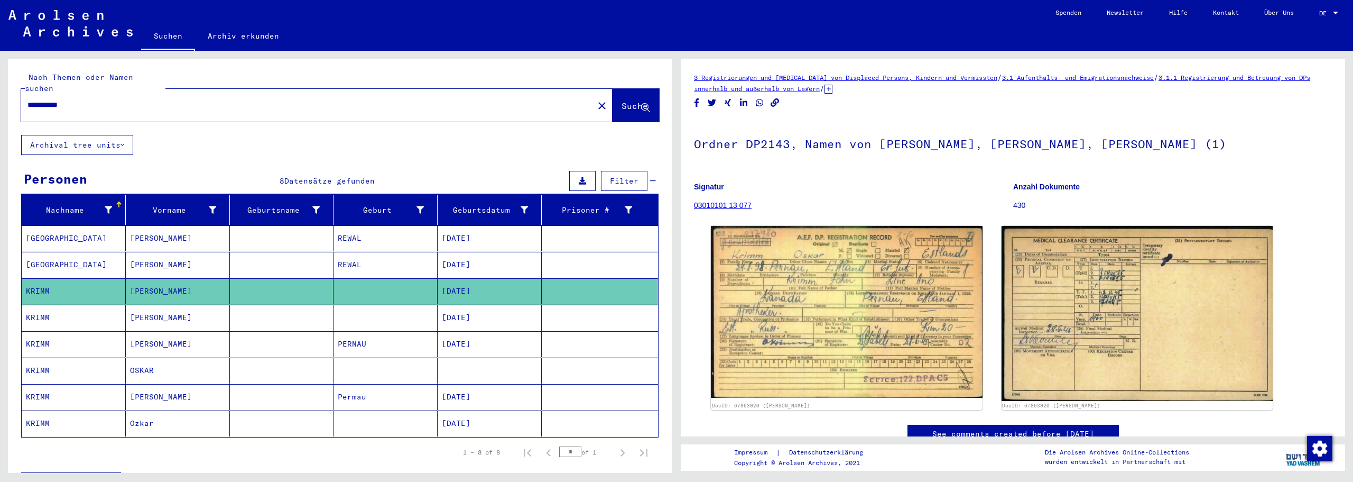
scroll to position [87, 0]
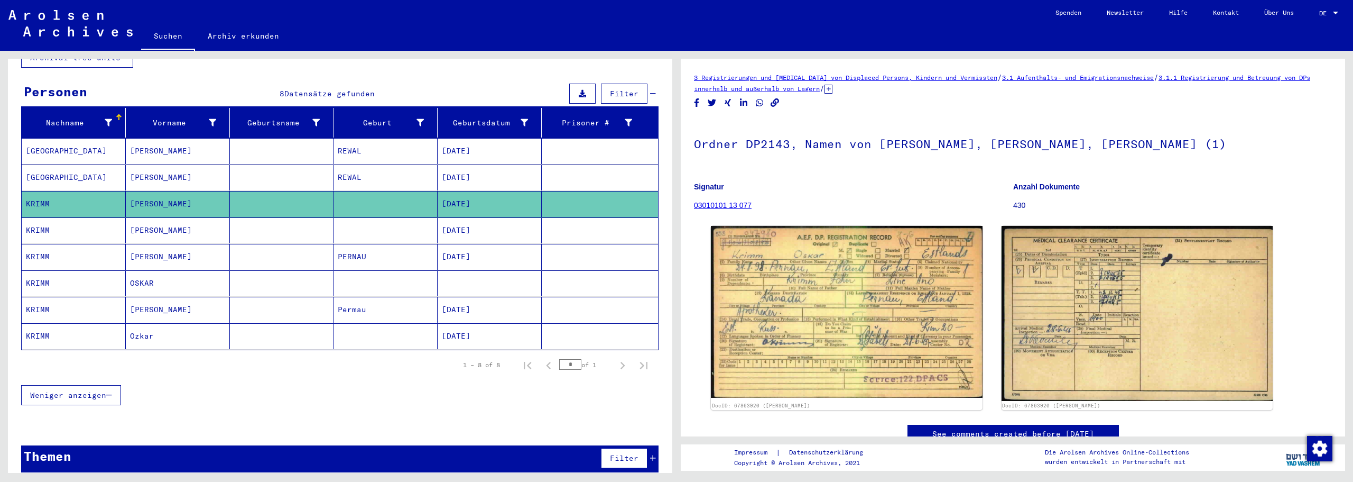
click at [463, 168] on mat-cell "[DATE]" at bounding box center [490, 177] width 104 height 26
